Goal: Information Seeking & Learning: Learn about a topic

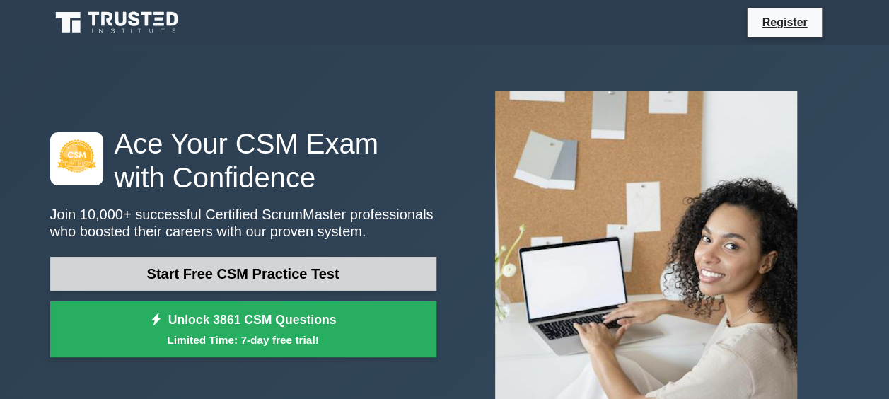
click at [190, 269] on link "Start Free CSM Practice Test" at bounding box center [243, 274] width 386 height 34
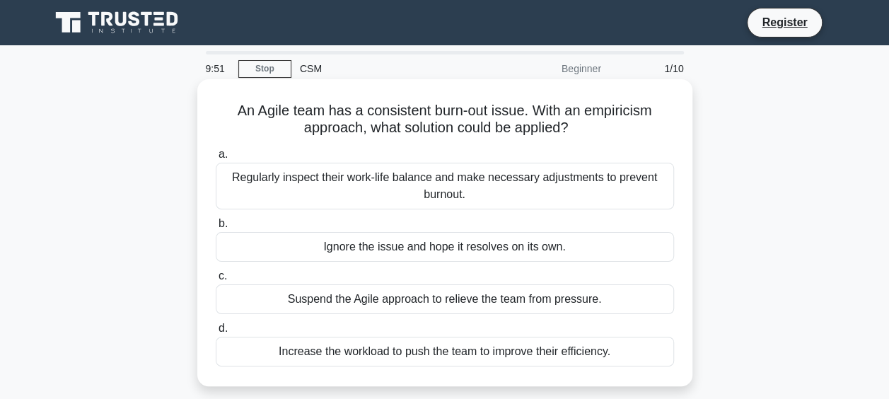
click at [370, 255] on div "Ignore the issue and hope it resolves on its own." at bounding box center [445, 247] width 458 height 30
click at [216, 228] on input "b. Ignore the issue and hope it resolves on its own." at bounding box center [216, 223] width 0 height 9
